Goal: Task Accomplishment & Management: Use online tool/utility

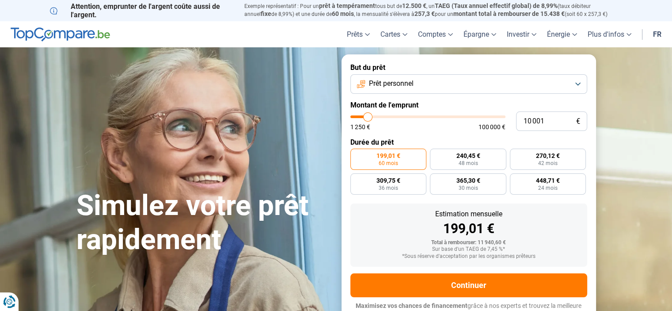
click at [400, 82] on span "Prêt personnel" at bounding box center [391, 84] width 45 height 10
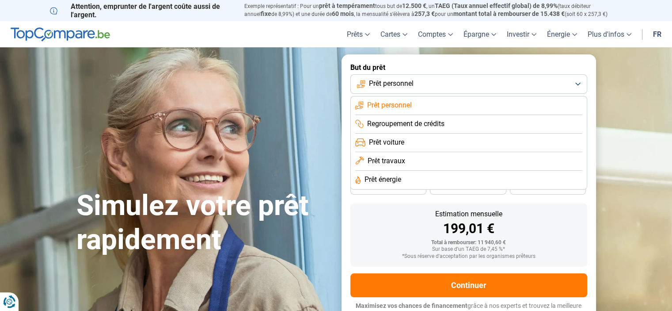
click at [310, 128] on div "Simulez votre prêt rapidement" at bounding box center [203, 191] width 265 height 132
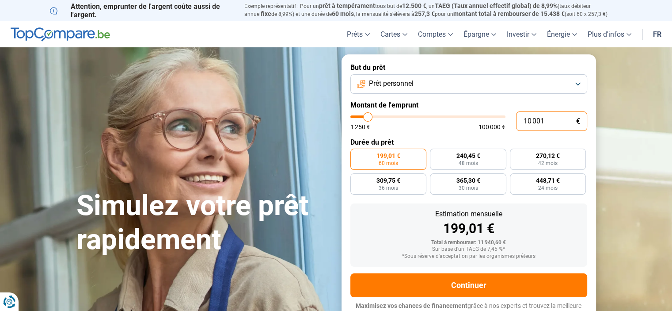
click at [530, 120] on input "10 001" at bounding box center [551, 120] width 71 height 19
type input "1"
type input "1250"
type input "15"
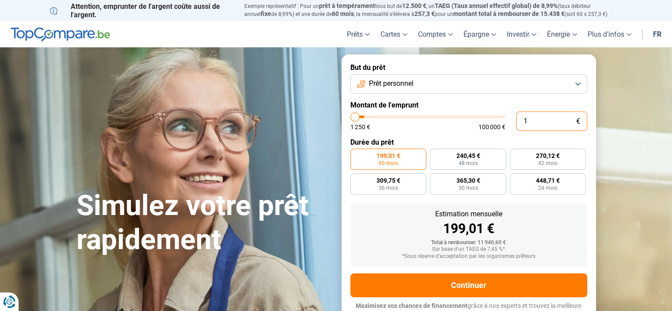
type input "1250"
type input "150"
type input "1250"
type input "1 500"
type input "1500"
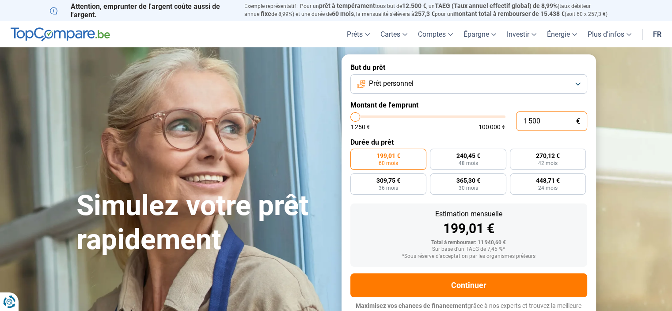
type input "15 000"
type input "15000"
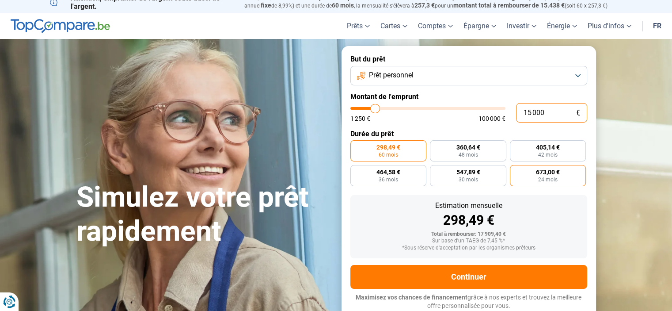
type input "15 000"
click at [546, 174] on span "673,00 €" at bounding box center [548, 172] width 24 height 6
click at [516, 171] on input "673,00 € 24 mois" at bounding box center [513, 168] width 6 height 6
radio input "true"
click at [388, 152] on span "60 mois" at bounding box center [388, 154] width 19 height 5
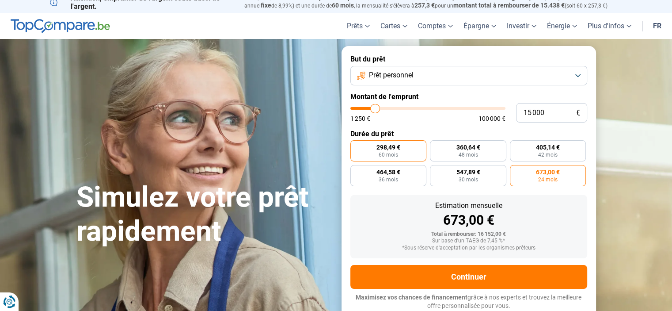
click at [356, 146] on input "298,49 € 60 mois" at bounding box center [354, 143] width 6 height 6
radio input "true"
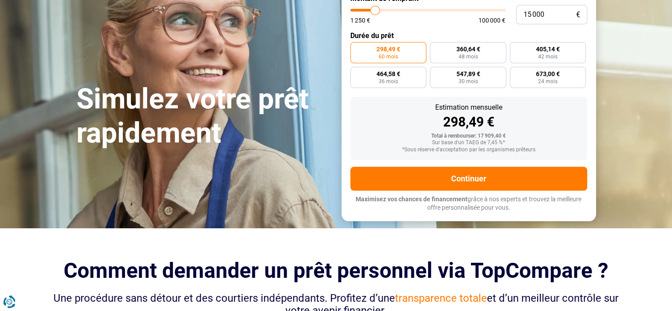
scroll to position [97, 0]
